Goal: Navigation & Orientation: Find specific page/section

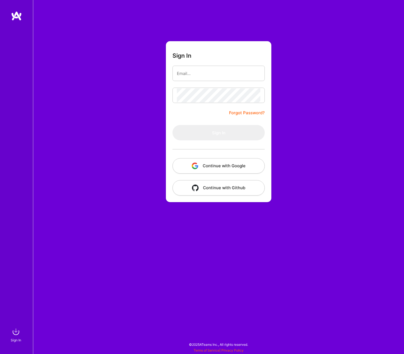
click at [229, 199] on form "Sign In Forgot Password? Sign In Continue with Google Continue with Github" at bounding box center [219, 121] width 106 height 161
click at [198, 82] on form "Sign In Forgot Password? Sign In Continue with Google Continue with Github" at bounding box center [219, 121] width 106 height 161
click at [200, 77] on input "email" at bounding box center [219, 74] width 84 height 14
type input "[PERSON_NAME][EMAIL_ADDRESS][PERSON_NAME][DOMAIN_NAME]"
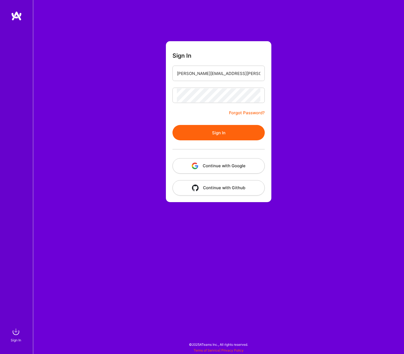
click at [220, 128] on button "Sign In" at bounding box center [219, 132] width 92 height 15
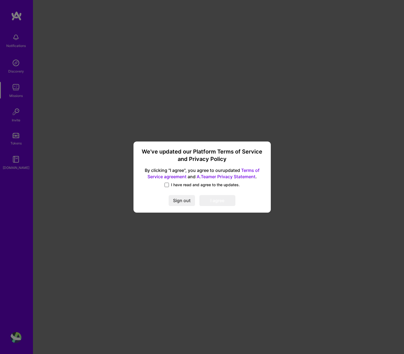
click at [169, 184] on span at bounding box center [167, 185] width 4 height 4
click at [0, 0] on input "I have read and agree to the updates." at bounding box center [0, 0] width 0 height 0
click at [216, 202] on button "I agree" at bounding box center [218, 200] width 36 height 11
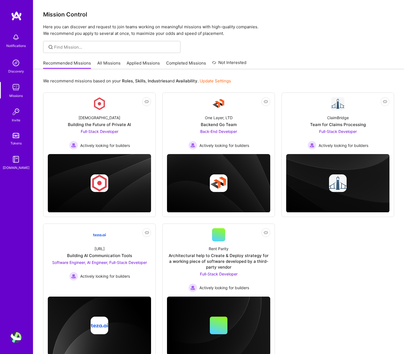
click at [14, 137] on img at bounding box center [16, 135] width 7 height 5
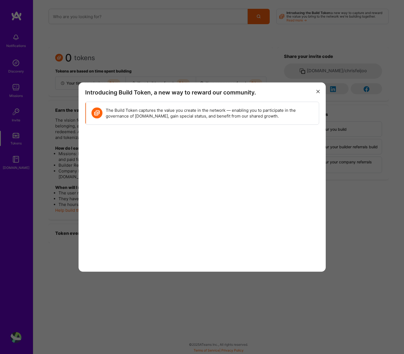
click at [316, 93] on button "modal" at bounding box center [318, 91] width 7 height 9
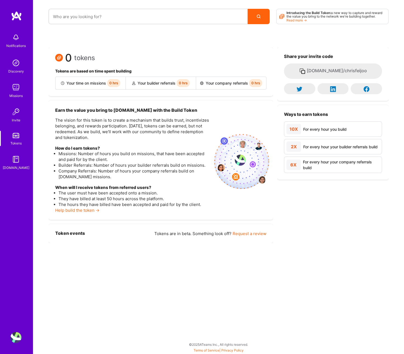
click at [18, 90] on img at bounding box center [15, 87] width 11 height 11
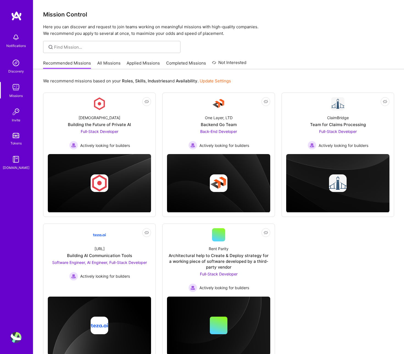
click at [12, 65] on img at bounding box center [15, 62] width 11 height 11
